Goal: Task Accomplishment & Management: Complete application form

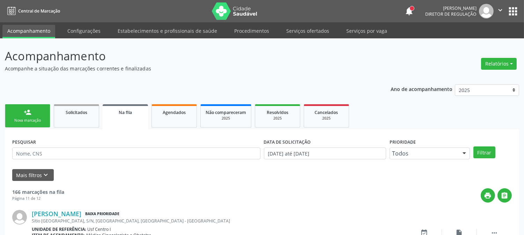
click at [29, 120] on div "Nova marcação" at bounding box center [27, 120] width 35 height 5
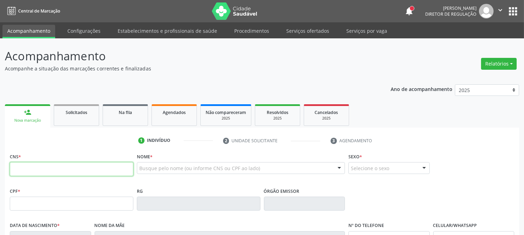
click at [111, 170] on input "text" at bounding box center [72, 169] width 124 height 14
type input "708 2086 3706 5447"
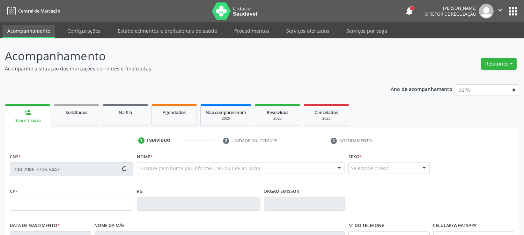
type input "103.612.284-06"
type input "[DATE]"
type input "[PERSON_NAME]"
type input "[PHONE_NUMBER]"
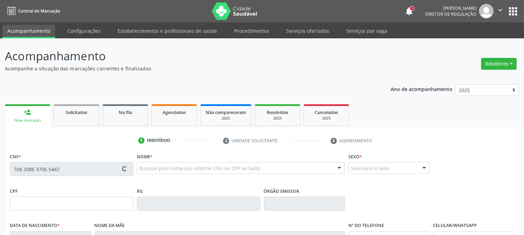
type input "057.529.564-39"
type input "963"
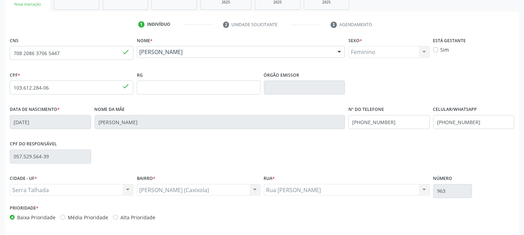
scroll to position [143, 0]
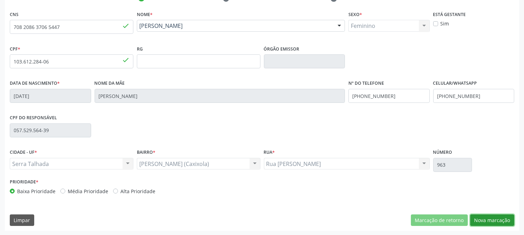
click at [503, 215] on button "Nova marcação" at bounding box center [493, 221] width 44 height 12
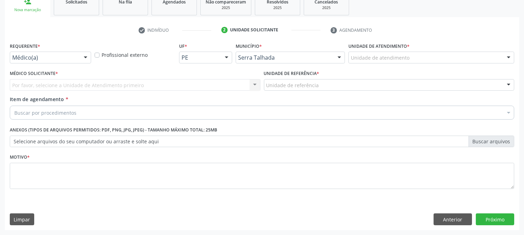
scroll to position [110, 0]
click at [41, 61] on div "Médico(a)" at bounding box center [50, 58] width 81 height 12
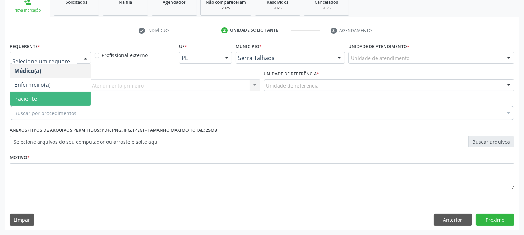
click at [42, 97] on span "Paciente" at bounding box center [50, 99] width 81 height 14
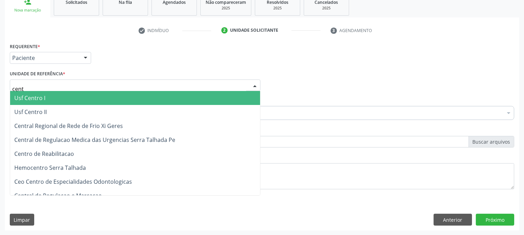
type input "centr"
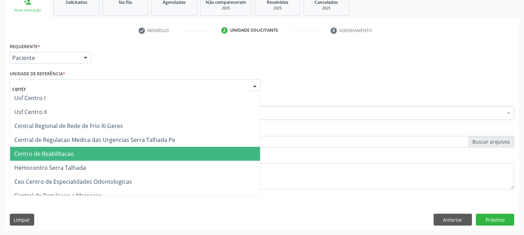
click at [68, 148] on span "Centro de Reabilitacao" at bounding box center [135, 154] width 250 height 14
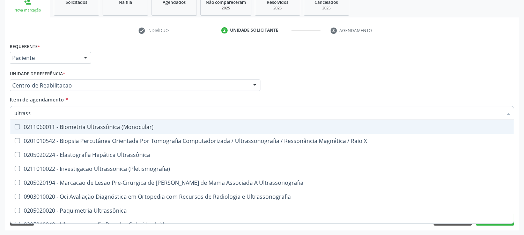
type input "ultrasso"
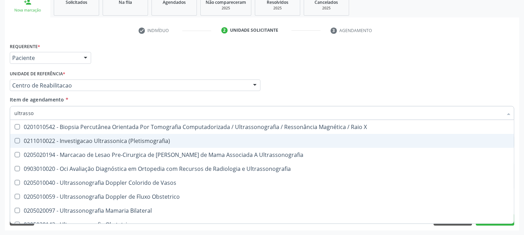
scroll to position [39, 0]
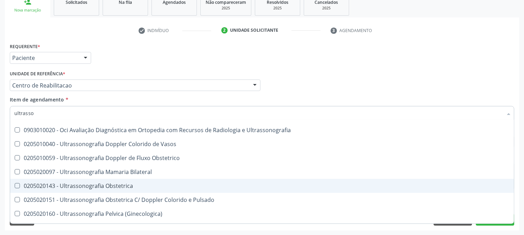
click at [94, 183] on div "0205020143 - Ultrassonografia Obstetrica" at bounding box center [262, 186] width 496 height 6
checkbox Obstetrica "true"
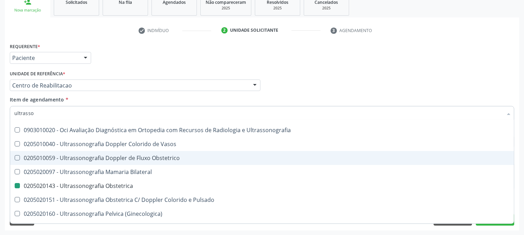
click at [0, 147] on div "Acompanhamento Acompanhe a situação das marcações correntes e finalizadas Relat…" at bounding box center [262, 82] width 524 height 308
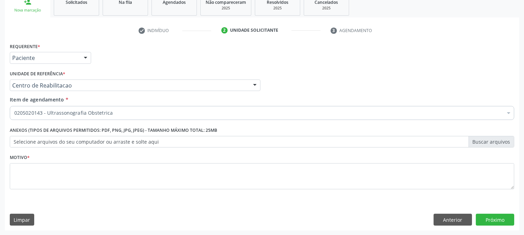
scroll to position [0, 0]
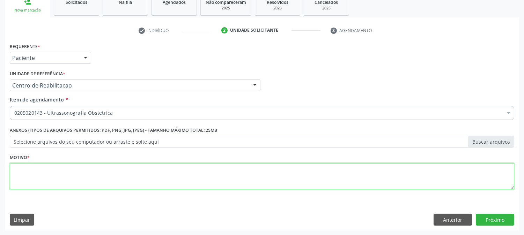
click at [67, 183] on textarea at bounding box center [262, 177] width 505 height 27
type textarea "."
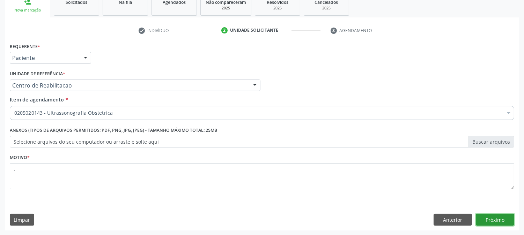
click at [512, 222] on button "Próximo" at bounding box center [495, 220] width 38 height 12
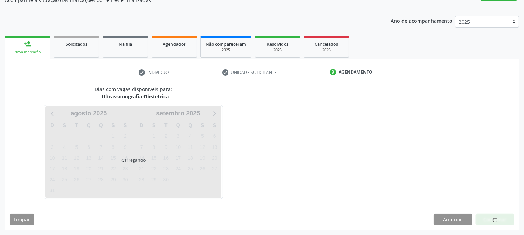
scroll to position [68, 0]
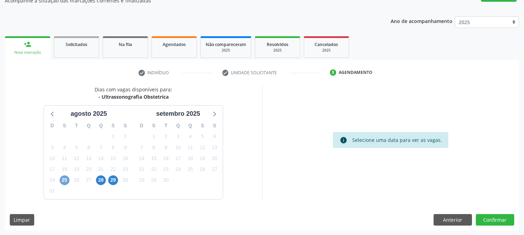
click at [64, 177] on span "25" at bounding box center [65, 181] width 10 height 10
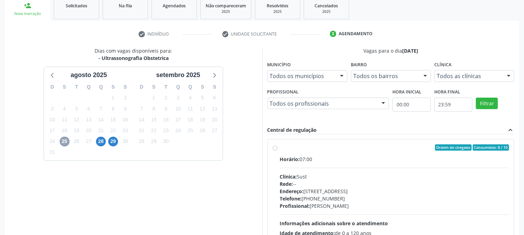
scroll to position [146, 0]
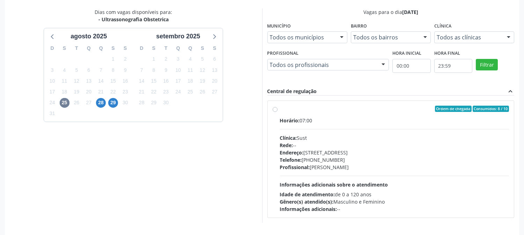
click at [360, 154] on div "Endereço: [STREET_ADDRESS]" at bounding box center [395, 152] width 230 height 7
click at [278, 112] on input "Ordem de chegada Consumidos: 8 / 10 Horário: 07:00 Clínica: Sust Rede: -- Ender…" at bounding box center [275, 109] width 5 height 6
radio input "true"
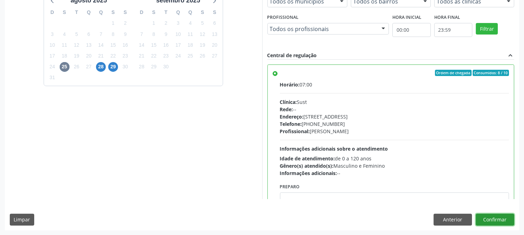
click at [502, 217] on button "Confirmar" at bounding box center [495, 220] width 38 height 12
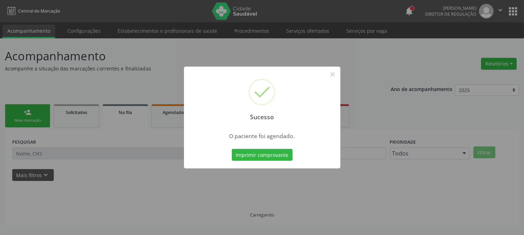
scroll to position [0, 0]
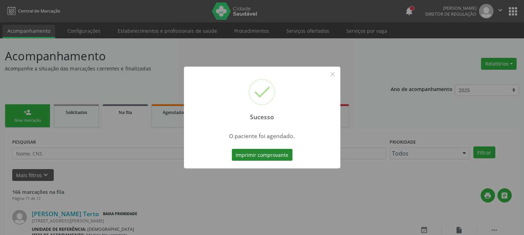
click at [268, 153] on button "Imprimir comprovante" at bounding box center [262, 155] width 61 height 12
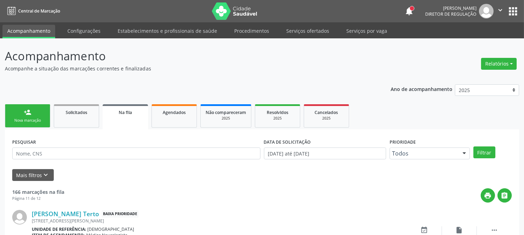
click at [39, 116] on link "person_add Nova marcação" at bounding box center [27, 115] width 45 height 23
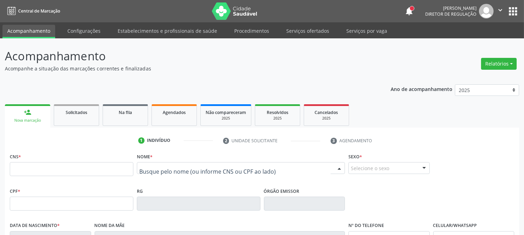
click at [160, 162] on div at bounding box center [241, 168] width 208 height 12
type input "auricleide l"
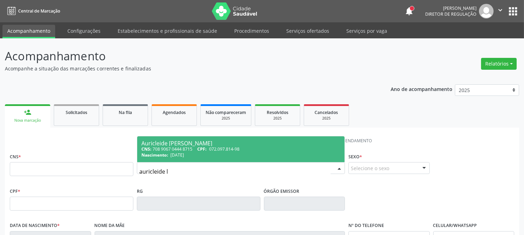
click at [171, 145] on div "Auricleide [PERSON_NAME]" at bounding box center [241, 144] width 199 height 6
type input "708 9067 0444 8715"
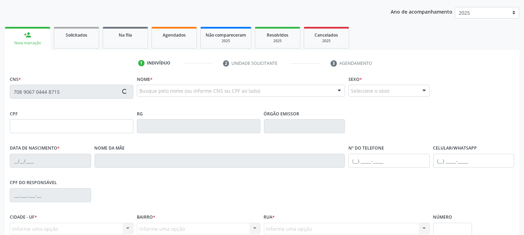
scroll to position [143, 0]
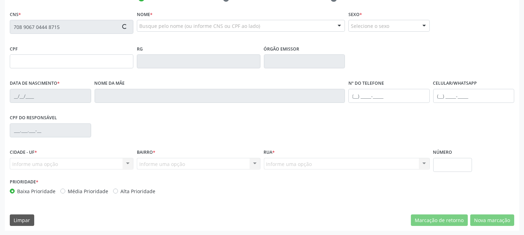
type input "072.097.814-98"
type input "[DATE]"
type input "[PERSON_NAME]"
type input "[PHONE_NUMBER]"
type input "010.108.174-00"
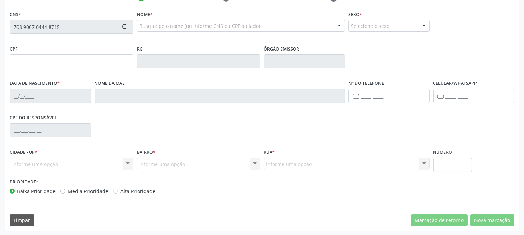
type input "1154"
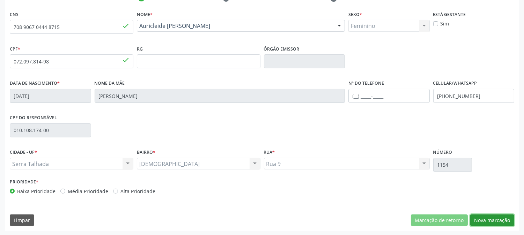
click at [491, 217] on button "Nova marcação" at bounding box center [493, 221] width 44 height 12
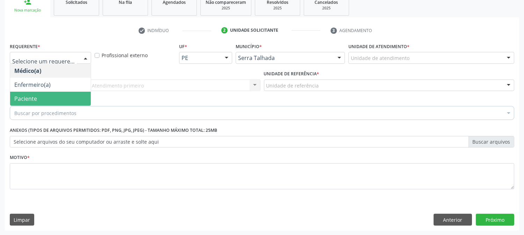
click at [44, 99] on span "Paciente" at bounding box center [50, 99] width 81 height 14
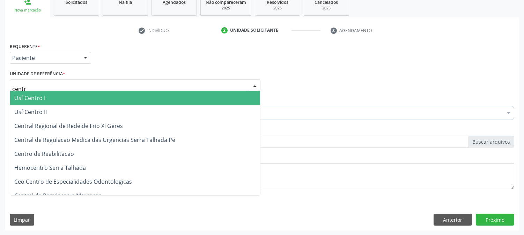
type input "centro"
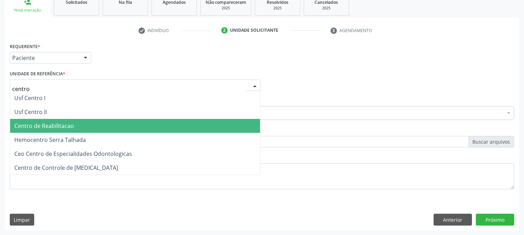
click at [65, 124] on span "Centro de Reabilitacao" at bounding box center [44, 126] width 60 height 8
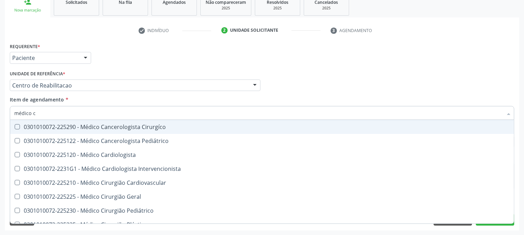
type input "médico ci"
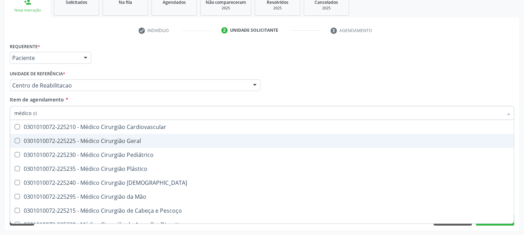
click at [129, 141] on div "0301010072-225225 - Médico Cirurgião Geral" at bounding box center [262, 141] width 496 height 6
checkbox Geral "true"
click at [0, 147] on div "Acompanhamento Acompanhe a situação das marcações correntes e finalizadas Relat…" at bounding box center [262, 82] width 524 height 308
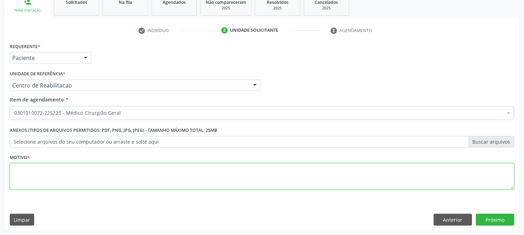
click at [46, 169] on textarea at bounding box center [262, 177] width 505 height 27
type textarea "."
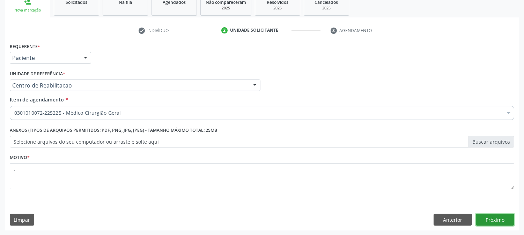
click at [501, 217] on button "Próximo" at bounding box center [495, 220] width 38 height 12
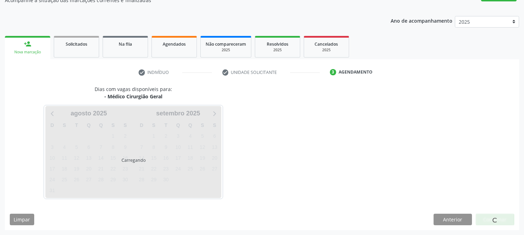
scroll to position [68, 0]
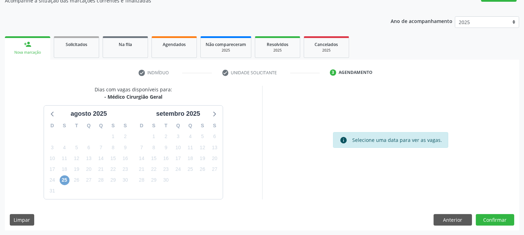
click at [64, 180] on span "25" at bounding box center [65, 181] width 10 height 10
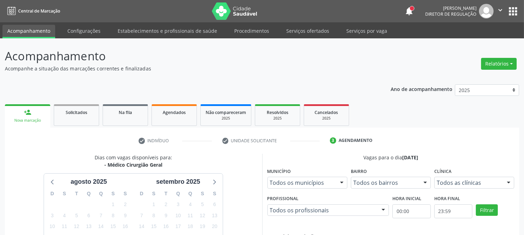
scroll to position [169, 0]
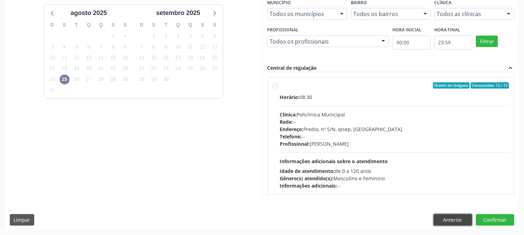
click at [439, 222] on button "Anterior" at bounding box center [453, 221] width 38 height 12
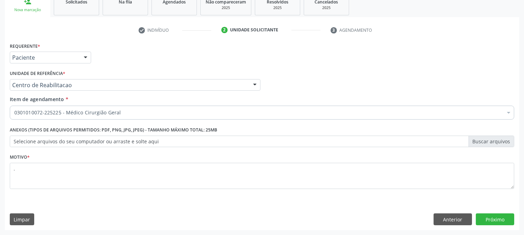
scroll to position [110, 0]
click at [440, 221] on button "Anterior" at bounding box center [453, 220] width 38 height 12
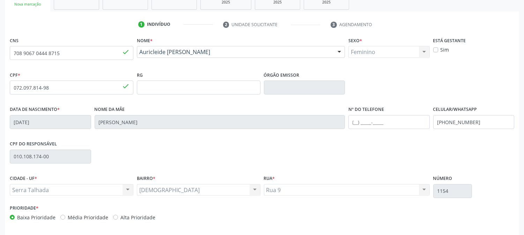
scroll to position [143, 0]
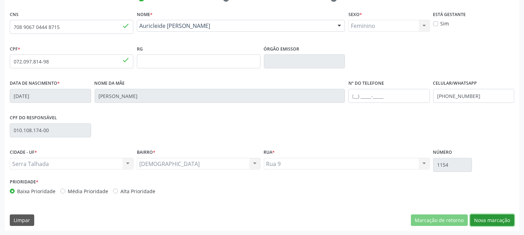
click at [483, 217] on button "Nova marcação" at bounding box center [493, 221] width 44 height 12
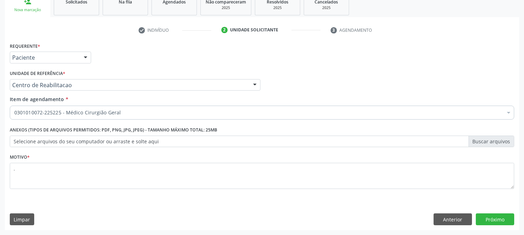
scroll to position [110, 0]
click at [500, 218] on button "Próximo" at bounding box center [495, 220] width 38 height 12
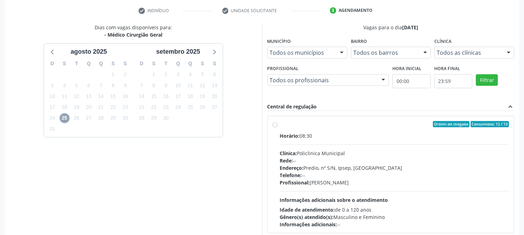
click at [65, 117] on span "25" at bounding box center [65, 119] width 10 height 10
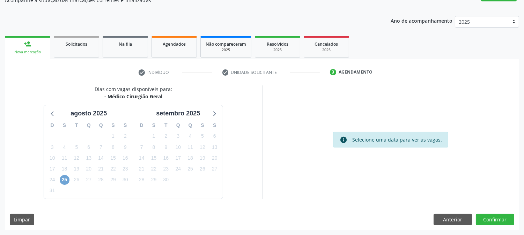
scroll to position [68, 0]
click at [68, 180] on span "25" at bounding box center [65, 181] width 10 height 10
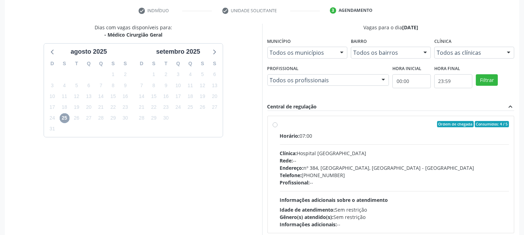
scroll to position [182, 0]
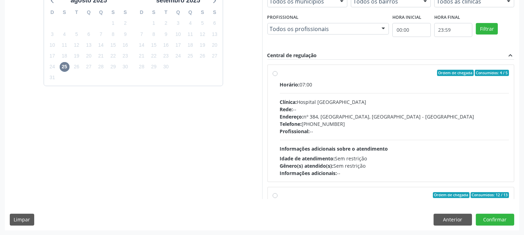
click at [383, 144] on div "Horário: 07:00 Clínica: Hospital [GEOGRAPHIC_DATA] Rede: -- Endereço: [STREET_A…" at bounding box center [395, 129] width 230 height 96
click at [278, 76] on input "Ordem de chegada Consumidos: 4 / 5 Horário: 07:00 Clínica: Hospital [GEOGRAPHIC…" at bounding box center [275, 73] width 5 height 6
radio input "true"
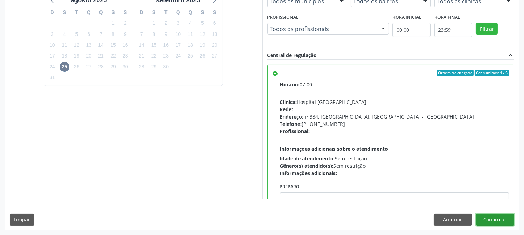
click at [499, 220] on button "Confirmar" at bounding box center [495, 220] width 38 height 12
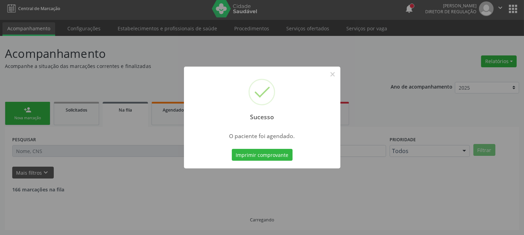
scroll to position [0, 0]
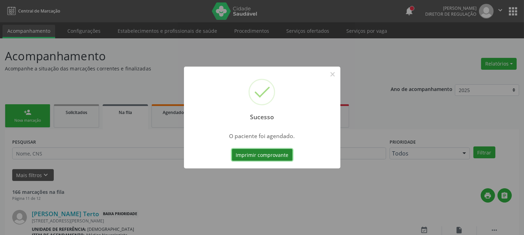
click at [290, 154] on button "Imprimir comprovante" at bounding box center [262, 155] width 61 height 12
